Goal: Transaction & Acquisition: Purchase product/service

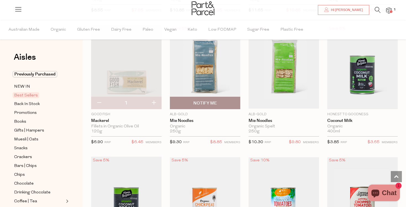
scroll to position [586, 0]
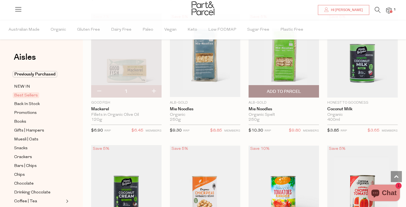
click at [287, 89] on span "Add To Parcel" at bounding box center [284, 92] width 34 height 6
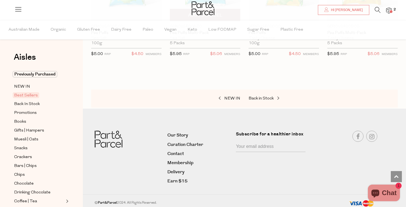
scroll to position [1316, 0]
click at [35, 137] on span "Muesli | Oats" at bounding box center [26, 139] width 24 height 7
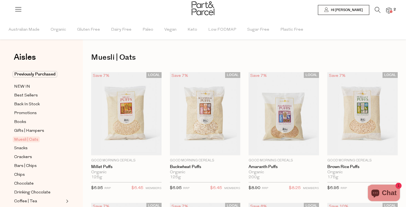
click at [375, 10] on icon at bounding box center [378, 10] width 6 height 6
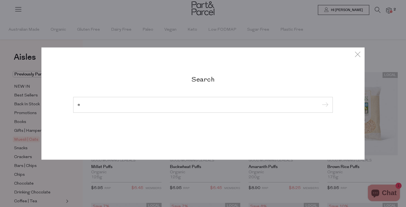
type input "e"
type input "rice flakes"
click at [324, 105] on input "submit" at bounding box center [324, 105] width 8 height 8
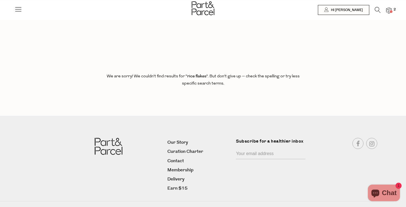
click at [377, 8] on icon at bounding box center [378, 10] width 6 height 6
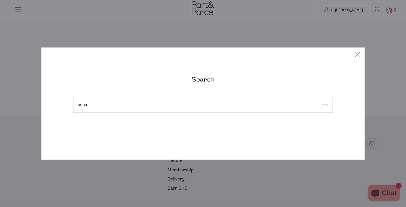
type input "poha"
click at [324, 105] on input "submit" at bounding box center [324, 105] width 8 height 8
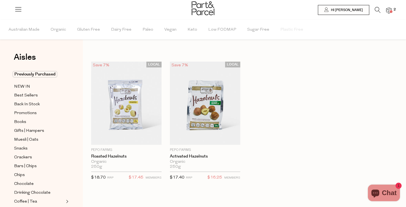
click at [378, 8] on icon at bounding box center [378, 10] width 6 height 6
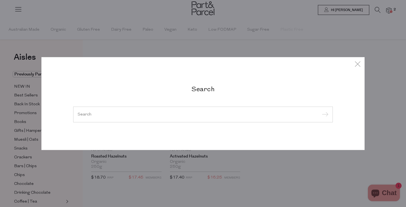
type input "e"
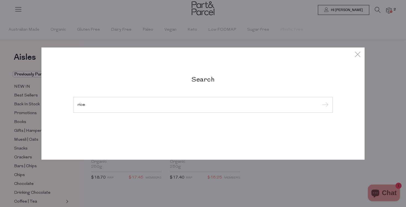
type input "rice"
click at [324, 105] on input "submit" at bounding box center [324, 105] width 8 height 8
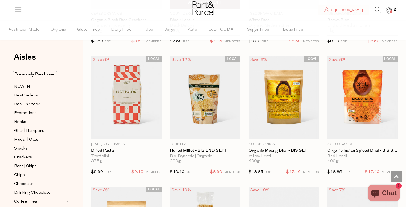
scroll to position [422, 0]
